Goal: Information Seeking & Learning: Learn about a topic

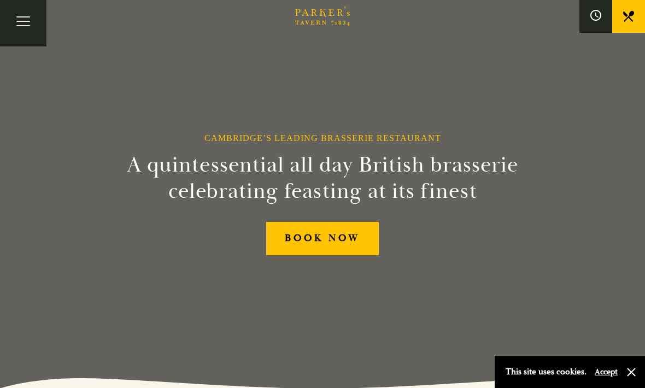
click at [28, 28] on button "Toggle navigation" at bounding box center [23, 23] width 46 height 46
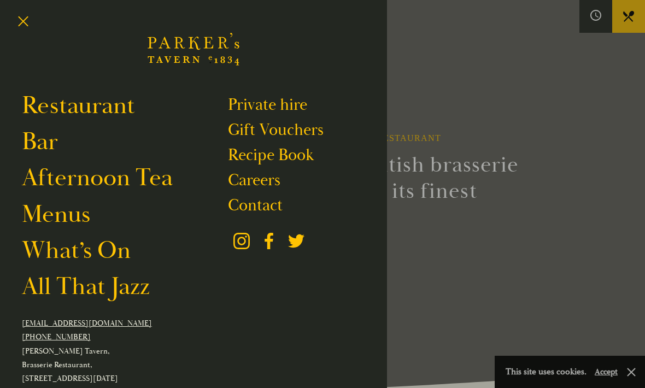
click at [69, 225] on link "Menus" at bounding box center [56, 215] width 68 height 30
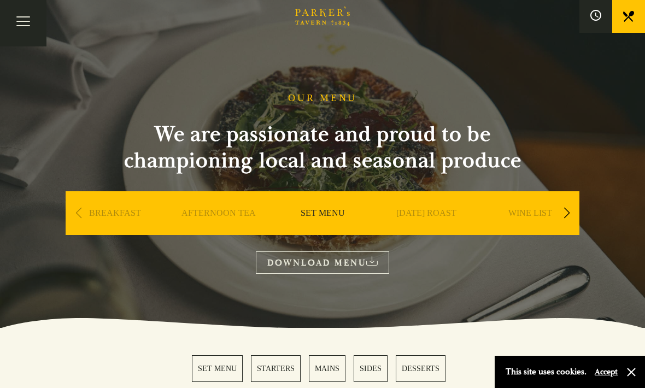
click at [330, 210] on link "SET MENU" at bounding box center [323, 230] width 44 height 44
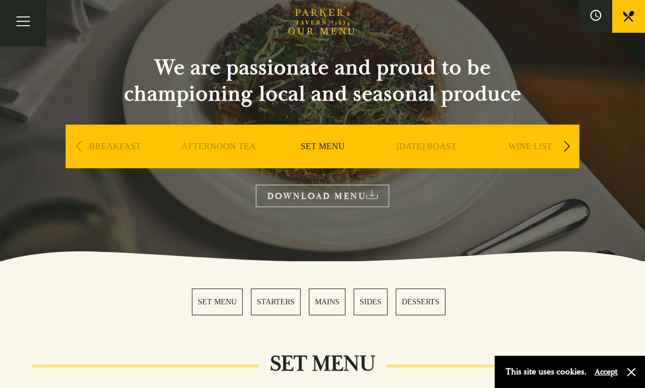
scroll to position [69, 0]
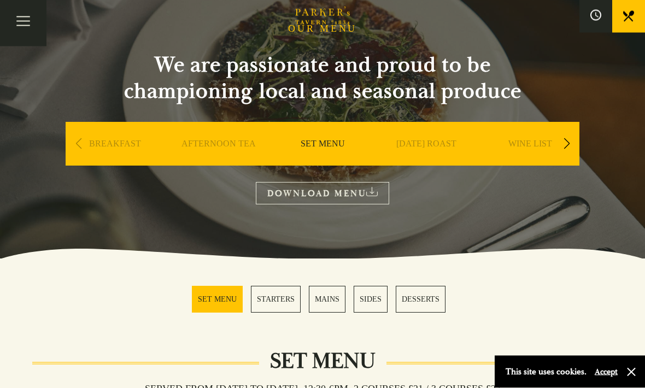
click at [221, 296] on link "SET MENU" at bounding box center [217, 299] width 51 height 27
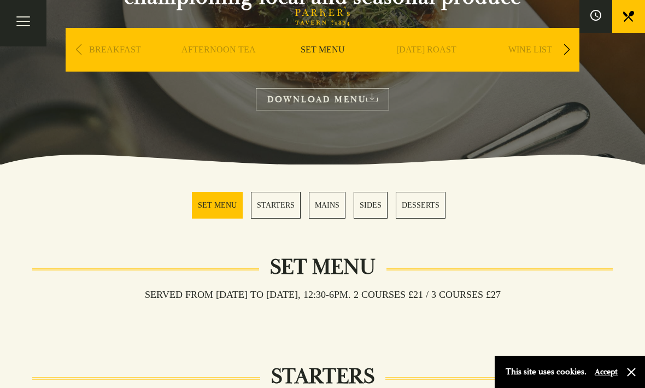
scroll to position [163, 0]
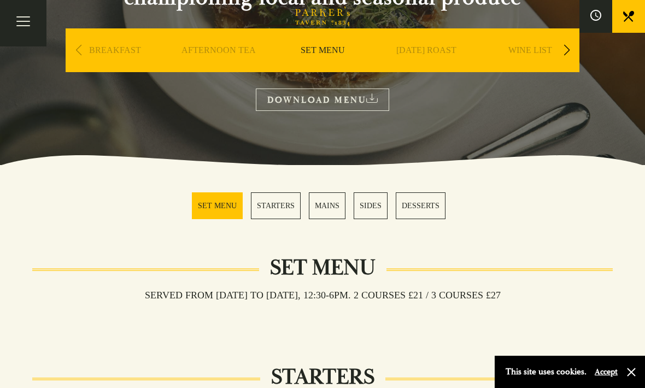
click at [273, 204] on link "STARTERS" at bounding box center [276, 205] width 50 height 27
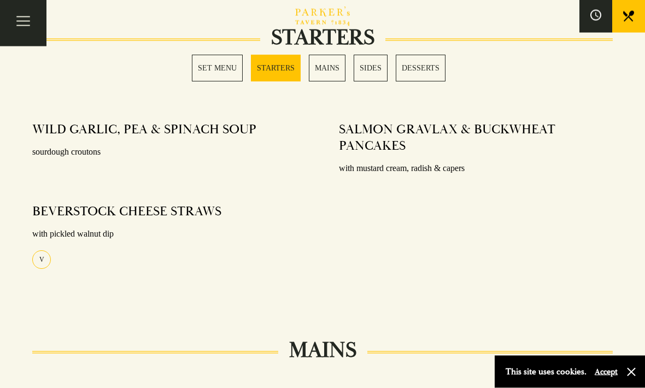
scroll to position [577, 0]
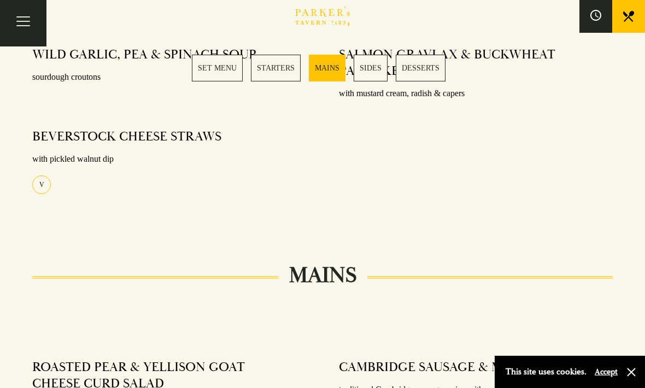
click at [331, 69] on link "MAINS" at bounding box center [327, 68] width 37 height 27
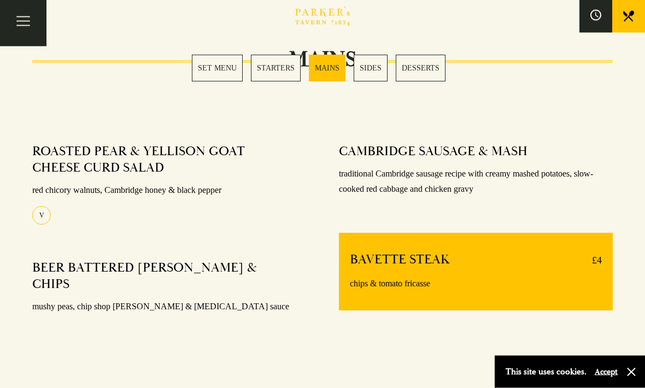
scroll to position [855, 0]
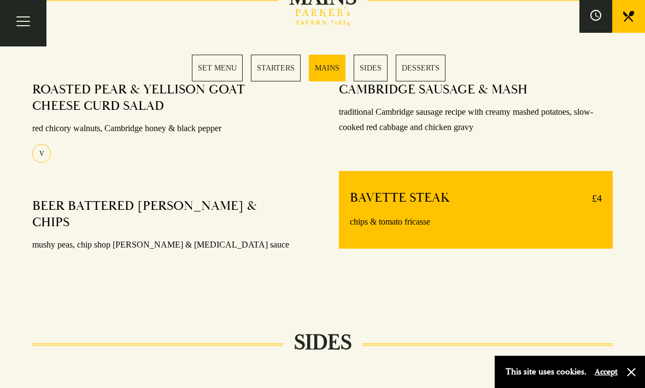
click at [21, 17] on button "Toggle navigation" at bounding box center [23, 23] width 46 height 46
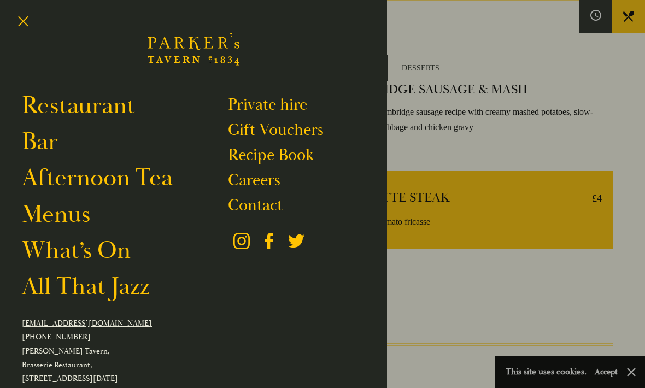
click at [57, 225] on link "Menus" at bounding box center [56, 215] width 68 height 30
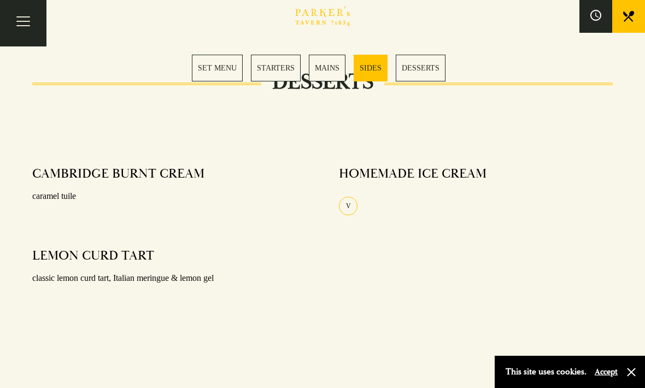
scroll to position [1286, 0]
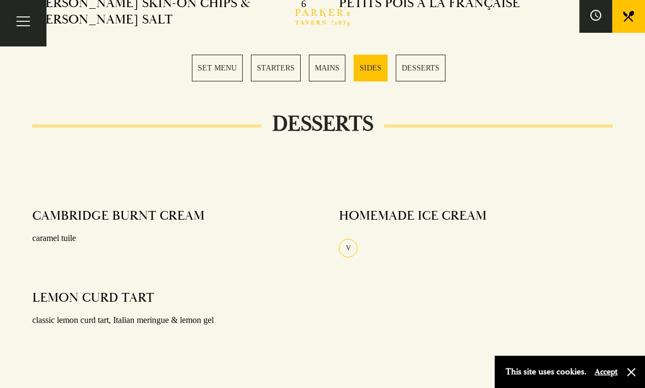
click at [331, 7] on icon "Brasserie Restaurant Cambridge | Parker's Tavern Cambridge Parker's Tavern is a…" at bounding box center [322, 17] width 55 height 20
